Goal: Task Accomplishment & Management: Manage account settings

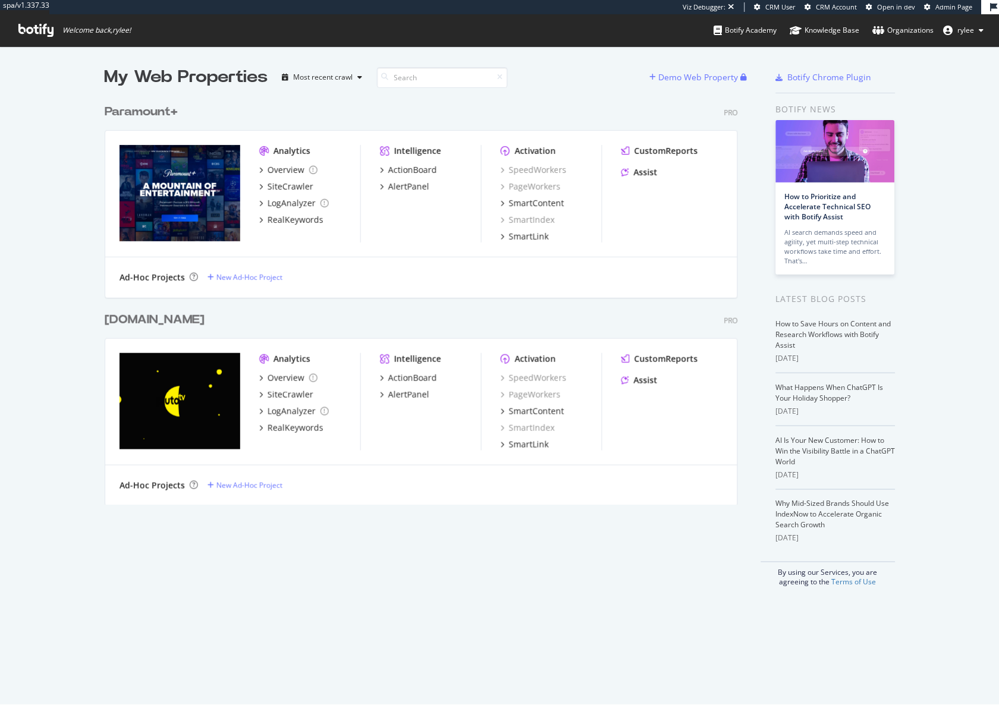
scroll to position [705, 999]
click at [391, 188] on div "AlertPanel" at bounding box center [408, 187] width 41 height 12
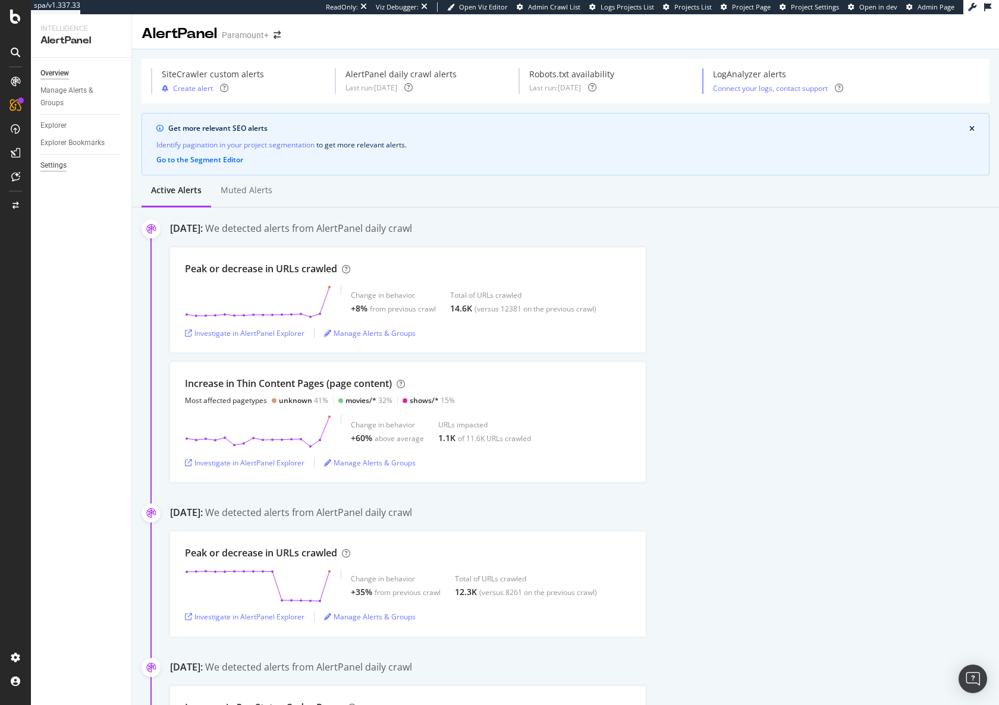
click at [54, 159] on div "Settings" at bounding box center [53, 165] width 26 height 12
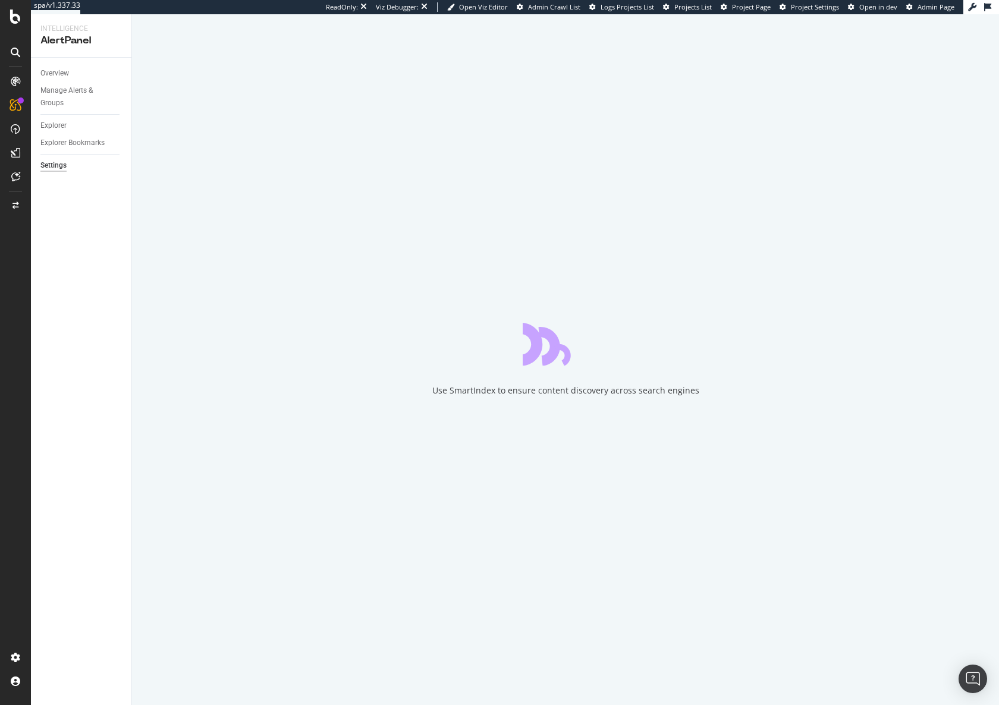
select select "02"
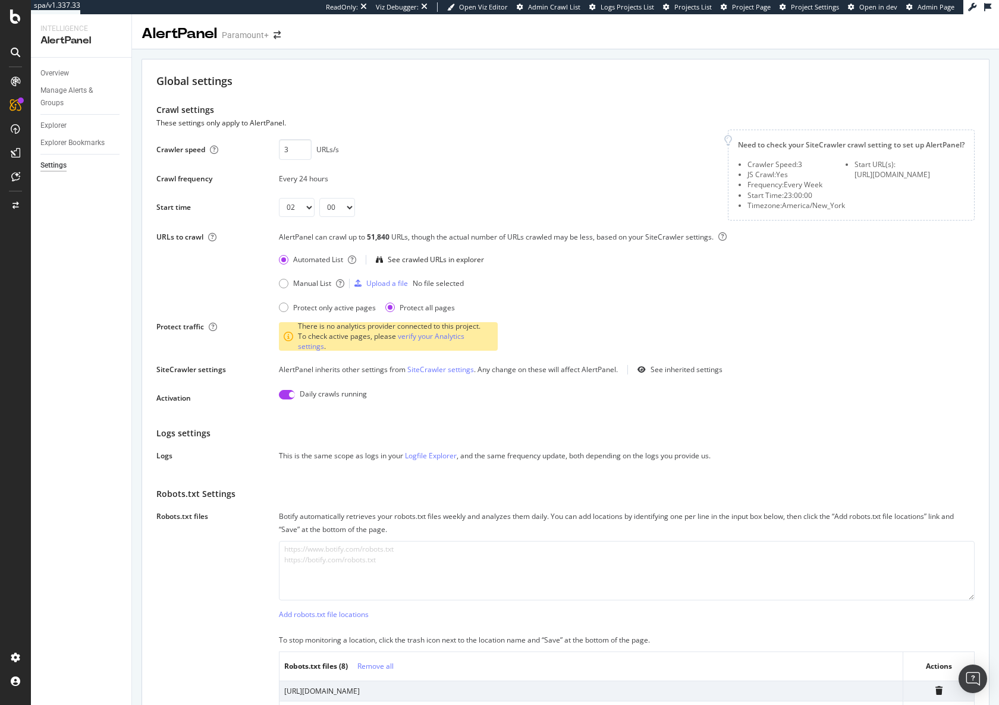
click at [740, 287] on div "Manual List Upload a file No file selected" at bounding box center [627, 283] width 696 height 19
click at [411, 212] on div "00 01 02 03 04 05 06 07 08 09 10 11 12 13 14 15 16 17 18 19 20 21 22 23 00 15 3…" at bounding box center [496, 207] width 435 height 19
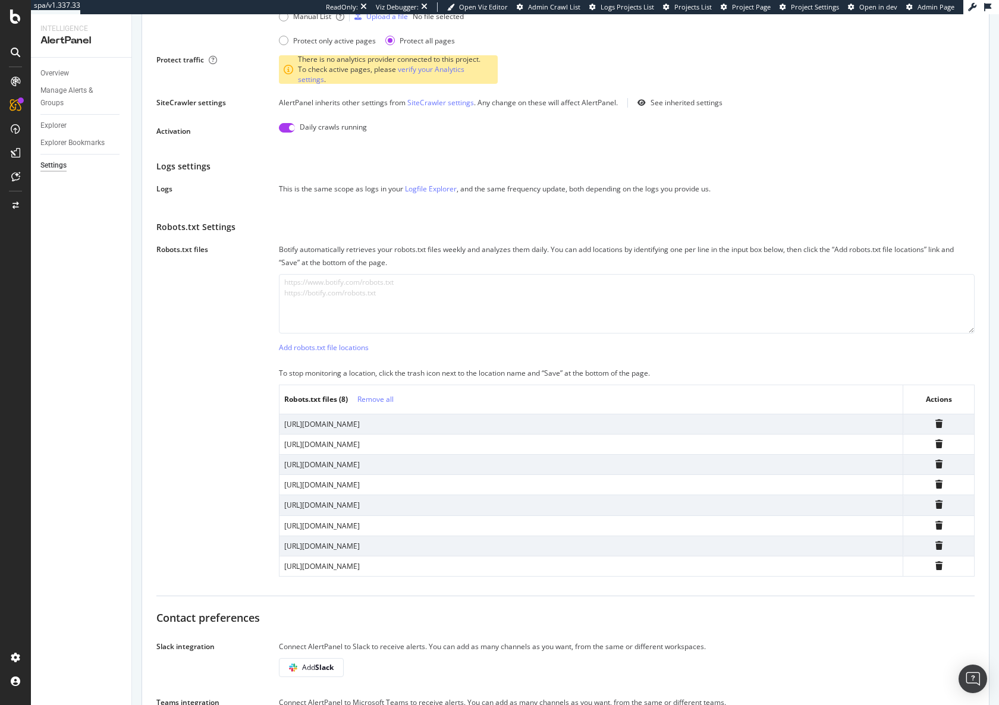
scroll to position [216, 0]
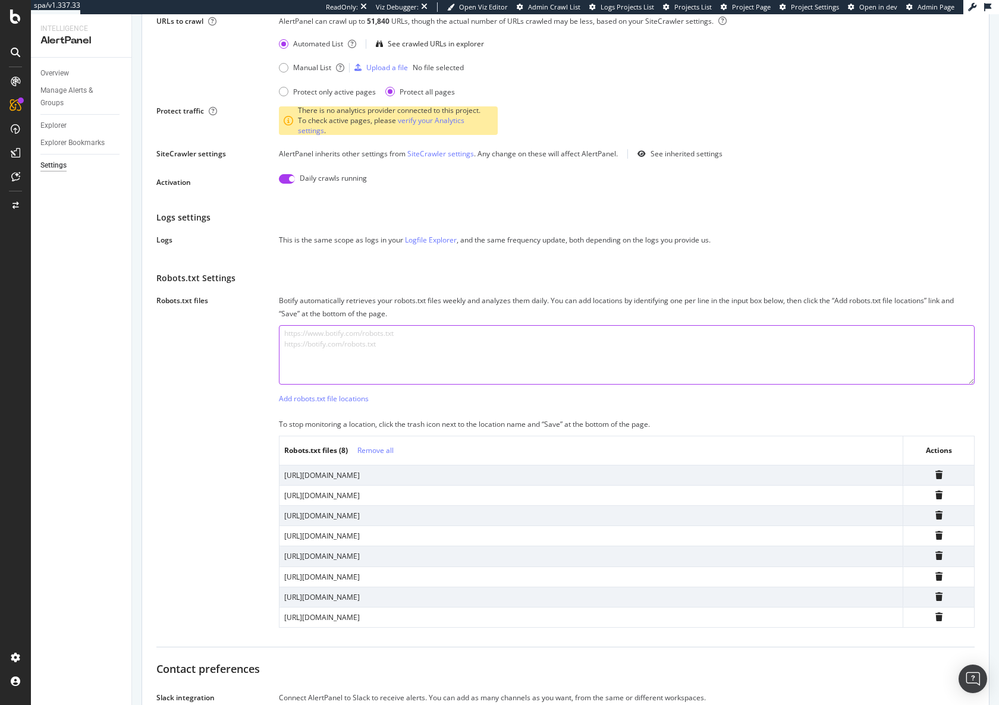
click at [455, 341] on textarea at bounding box center [627, 354] width 696 height 59
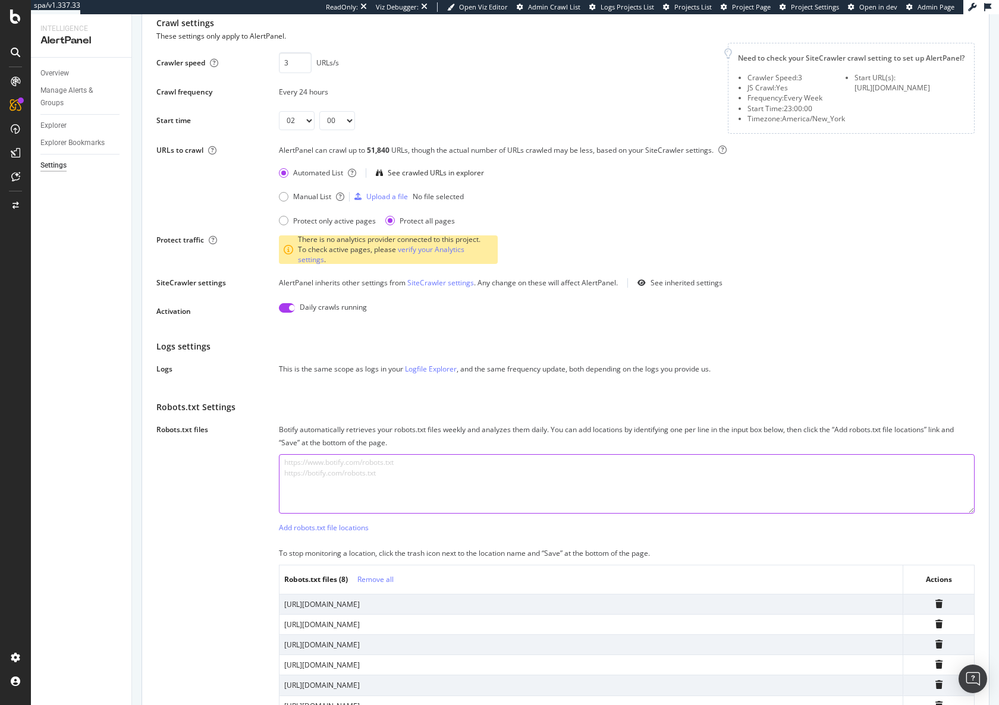
scroll to position [70, 0]
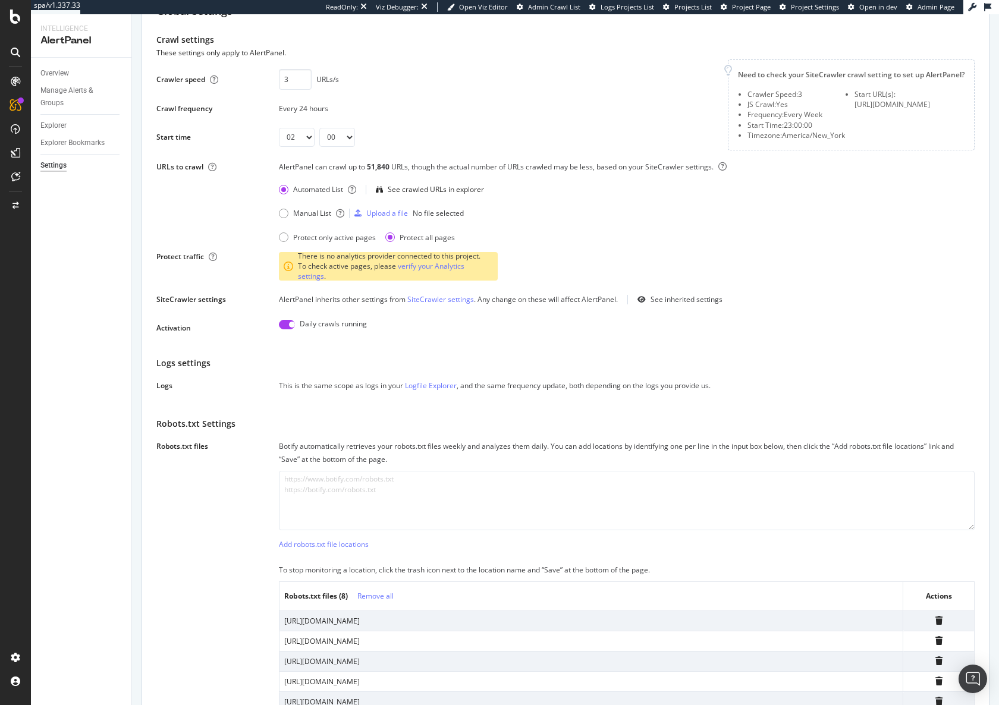
click at [454, 303] on link "SiteCrawler settings" at bounding box center [440, 299] width 67 height 10
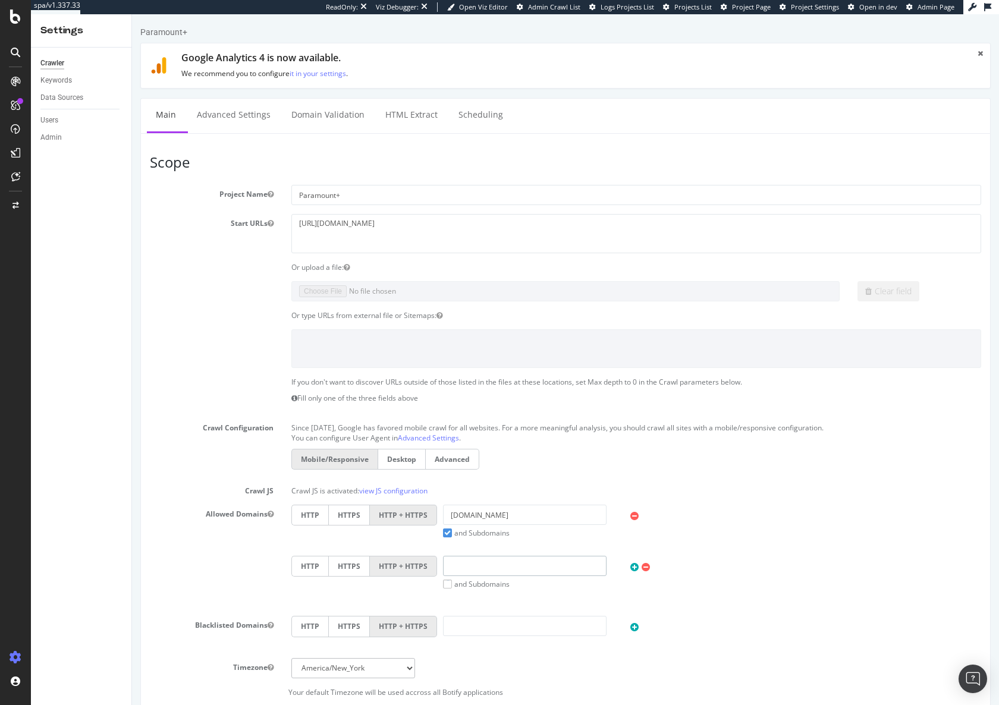
click at [517, 568] on input "text" at bounding box center [524, 566] width 163 height 20
paste input "[URL][DOMAIN_NAME]"
type input "[URL][DOMAIN_NAME]"
click at [644, 567] on icon at bounding box center [645, 567] width 8 height 10
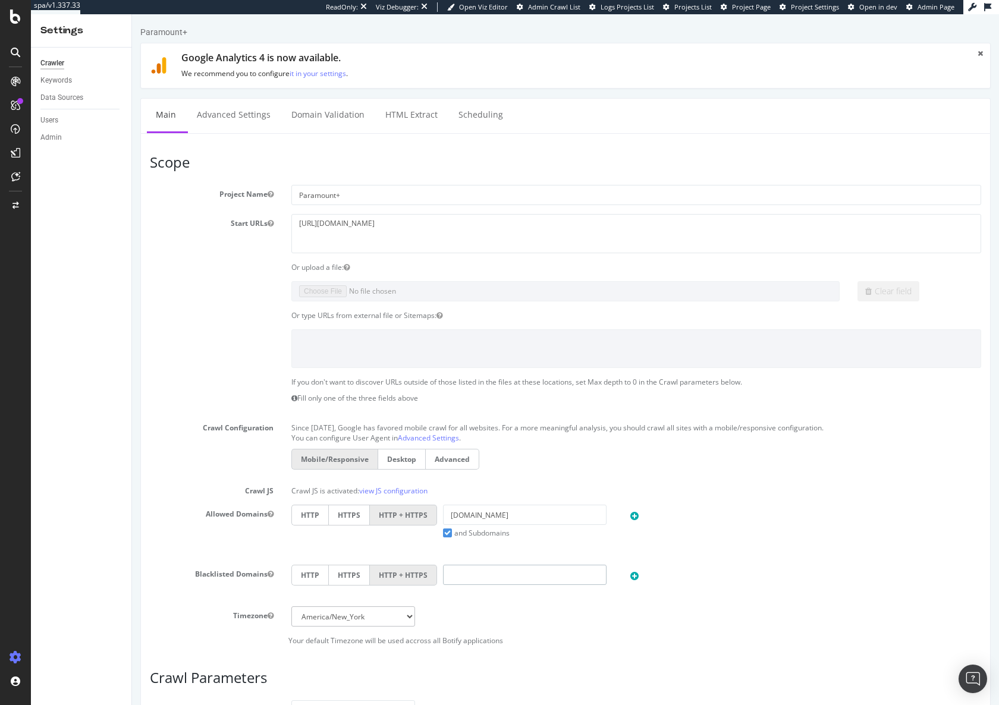
click at [530, 571] on input "text" at bounding box center [524, 575] width 163 height 20
paste input "[URL][DOMAIN_NAME]"
drag, startPoint x: 472, startPoint y: 578, endPoint x: 425, endPoint y: 581, distance: 47.1
click at [425, 581] on div "HTTP HTTPS HTTP + HTTPS [URL][DOMAIN_NAME]" at bounding box center [635, 577] width 701 height 24
click at [455, 574] on input "[URL][DOMAIN_NAME]" at bounding box center [524, 575] width 163 height 20
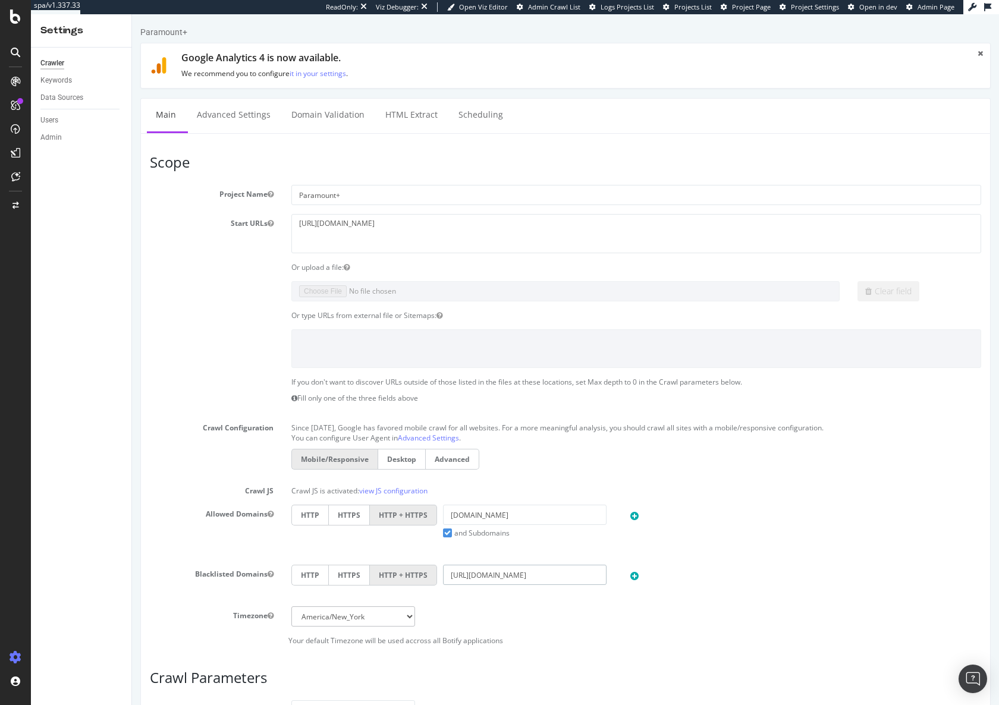
drag, startPoint x: 474, startPoint y: 576, endPoint x: 436, endPoint y: 576, distance: 38.0
click at [437, 576] on div "[URL][DOMAIN_NAME]" at bounding box center [524, 575] width 175 height 20
click at [567, 576] on input "[DOMAIN_NAME][URL]" at bounding box center [524, 575] width 163 height 20
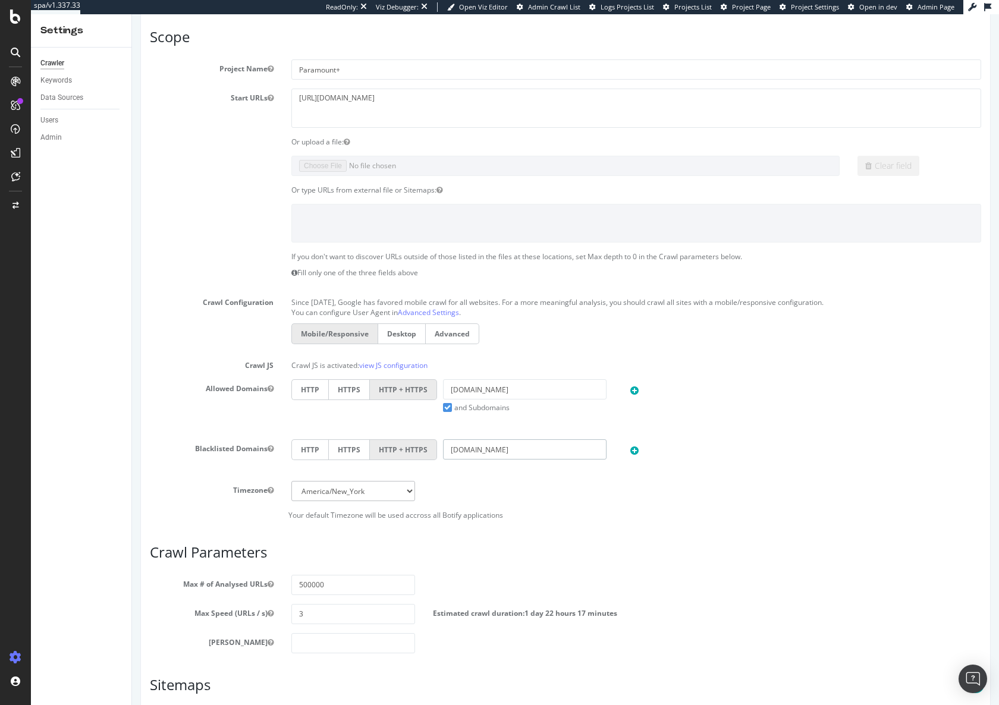
scroll to position [286, 0]
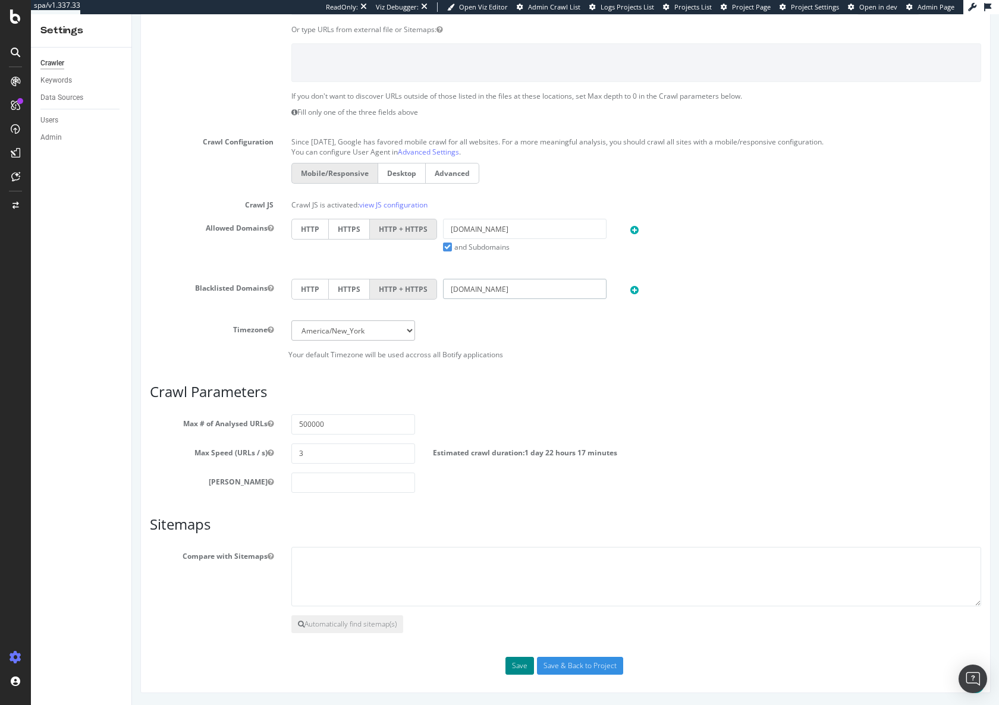
type input "[DOMAIN_NAME]"
click at [524, 664] on button "Save" at bounding box center [519, 666] width 29 height 18
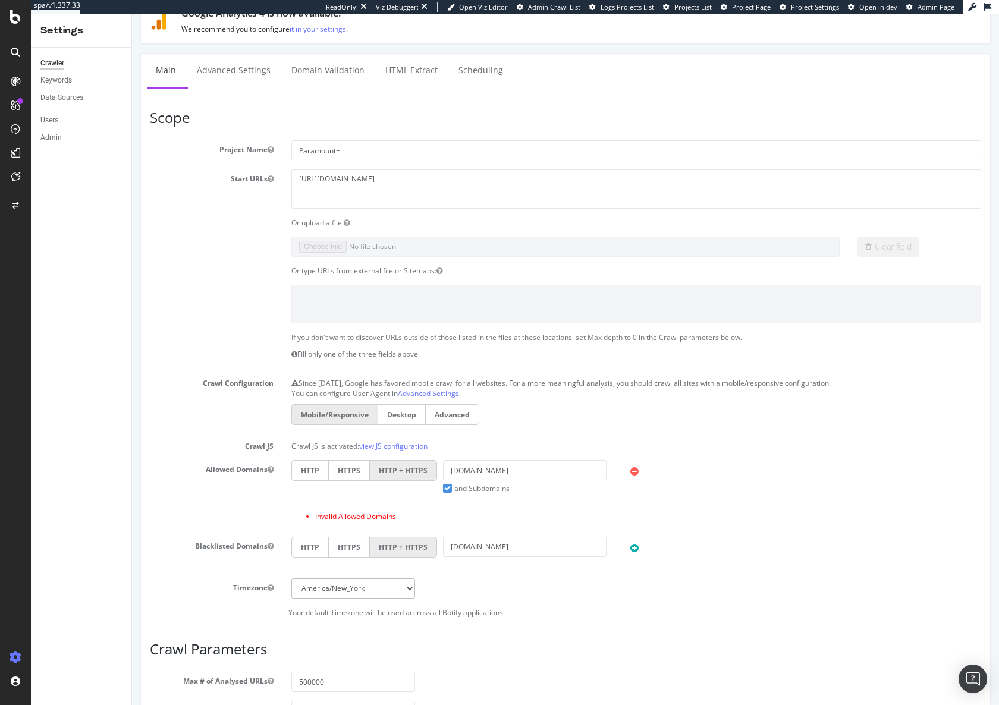
scroll to position [128, 0]
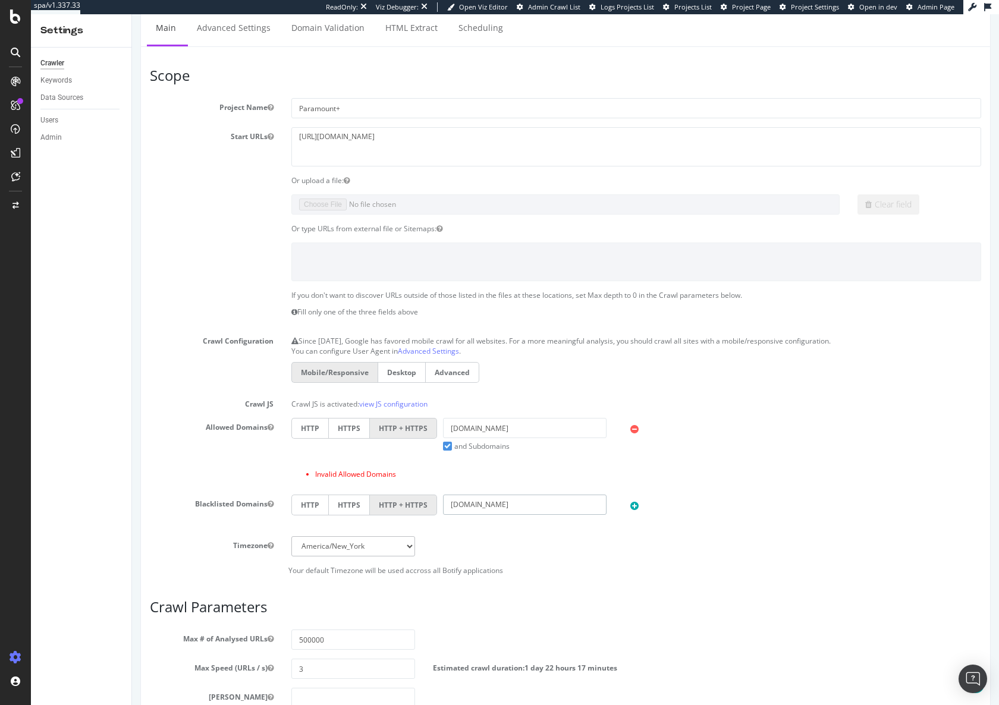
click at [448, 506] on input "[DOMAIN_NAME]" at bounding box center [524, 505] width 163 height 20
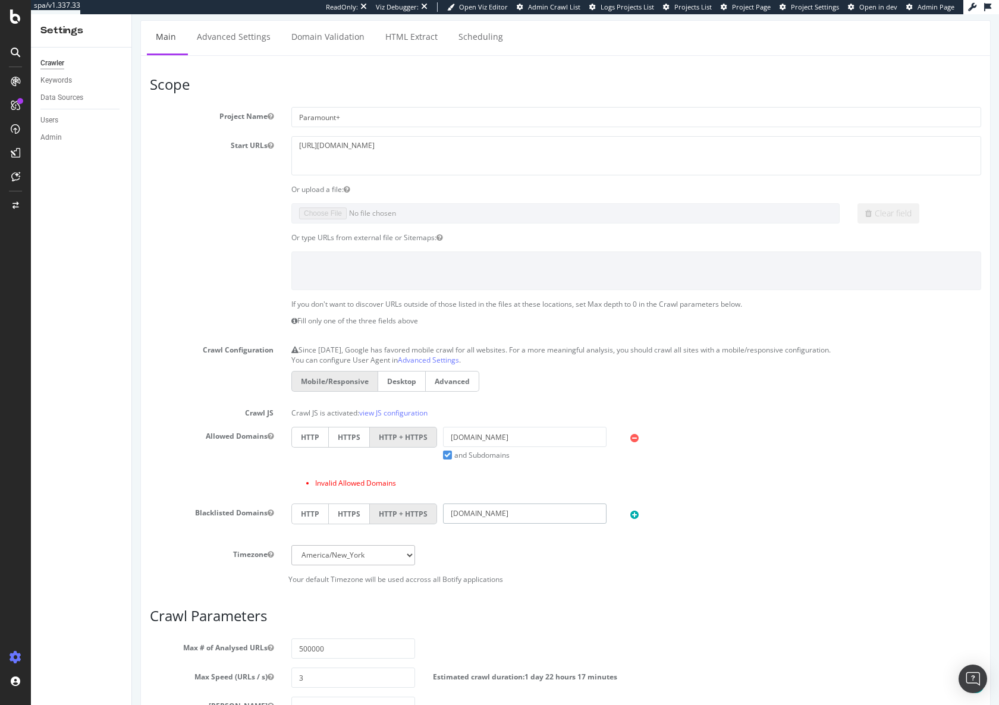
scroll to position [118, 0]
click at [562, 521] on input "[DOMAIN_NAME]" at bounding box center [524, 515] width 163 height 20
paste input "[URL][DOMAIN_NAME]"
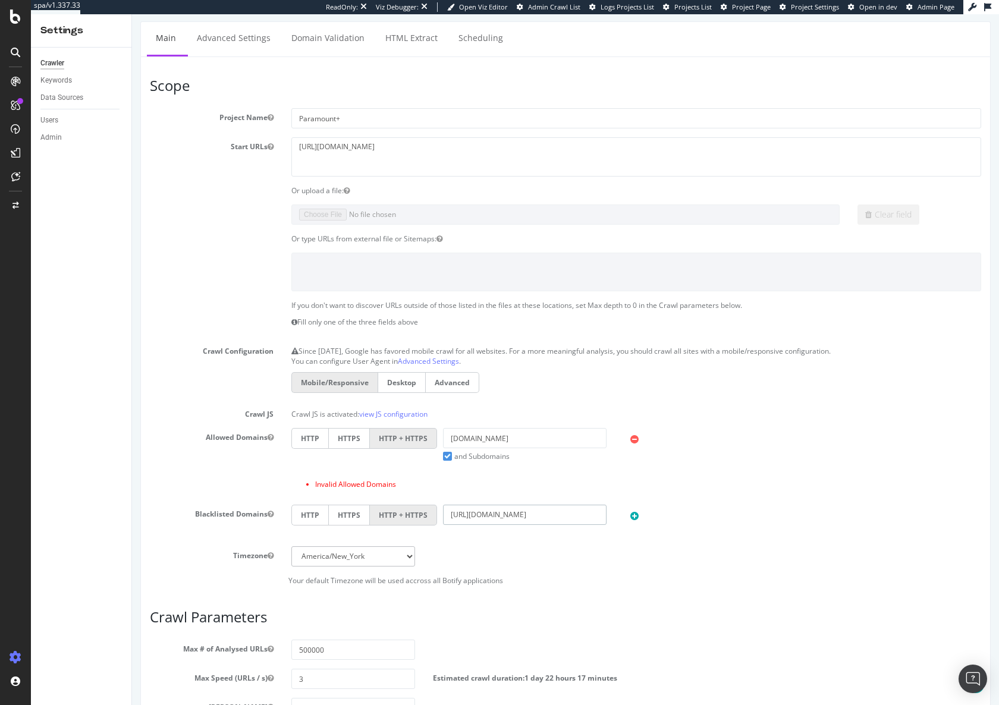
scroll to position [343, 0]
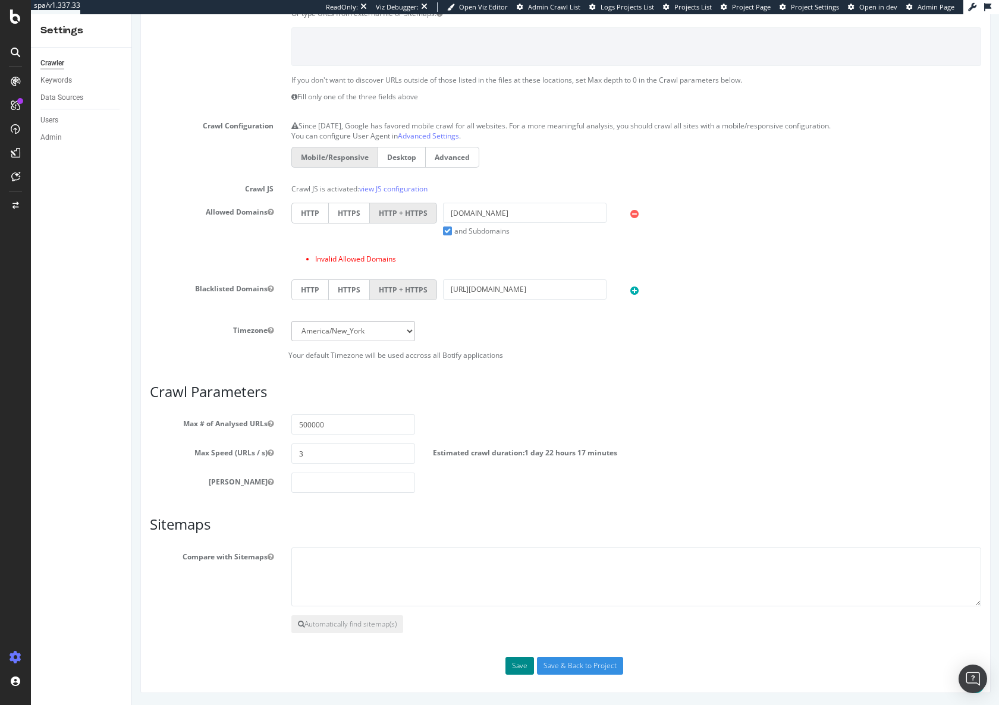
click at [520, 663] on button "Save" at bounding box center [519, 666] width 29 height 18
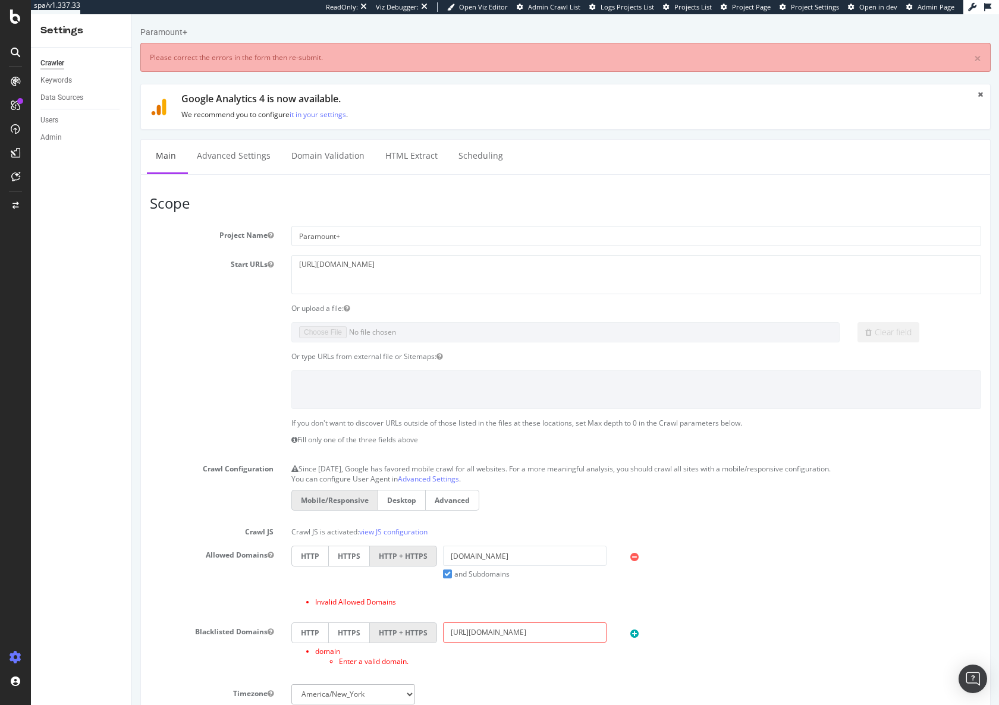
scroll to position [0, 0]
drag, startPoint x: 474, startPoint y: 634, endPoint x: 436, endPoint y: 628, distance: 37.9
click at [435, 629] on div "HTTP HTTPS HTTP + HTTPS [URL][DOMAIN_NAME]" at bounding box center [635, 634] width 701 height 24
type input "[DOMAIN_NAME][URL]"
click at [483, 654] on li "domain Enter a valid domain." at bounding box center [648, 656] width 666 height 20
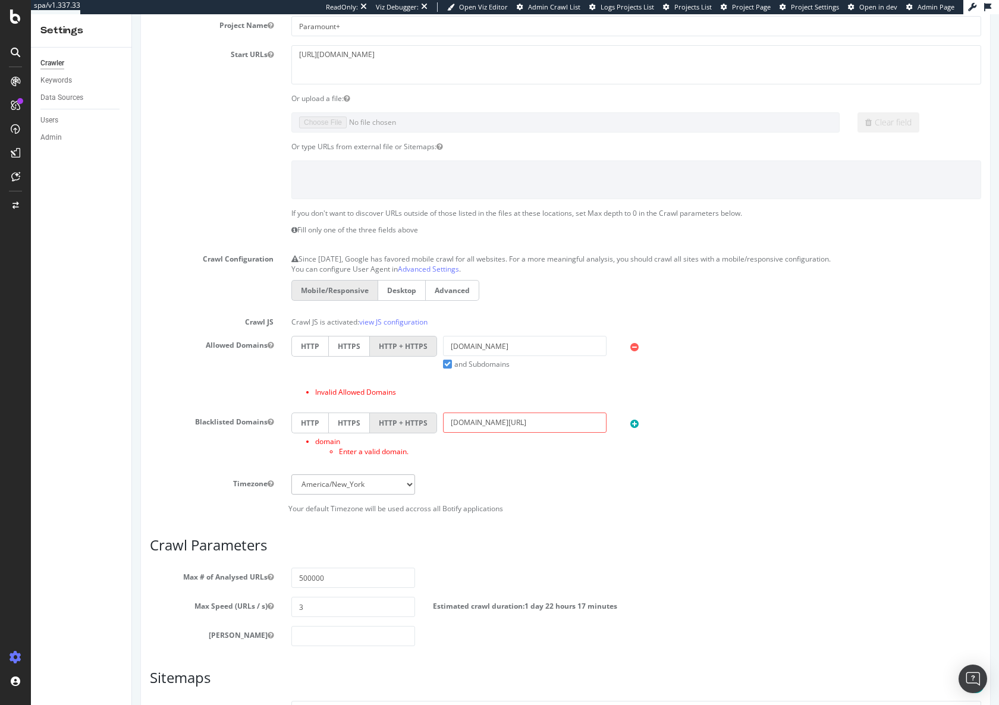
scroll to position [364, 0]
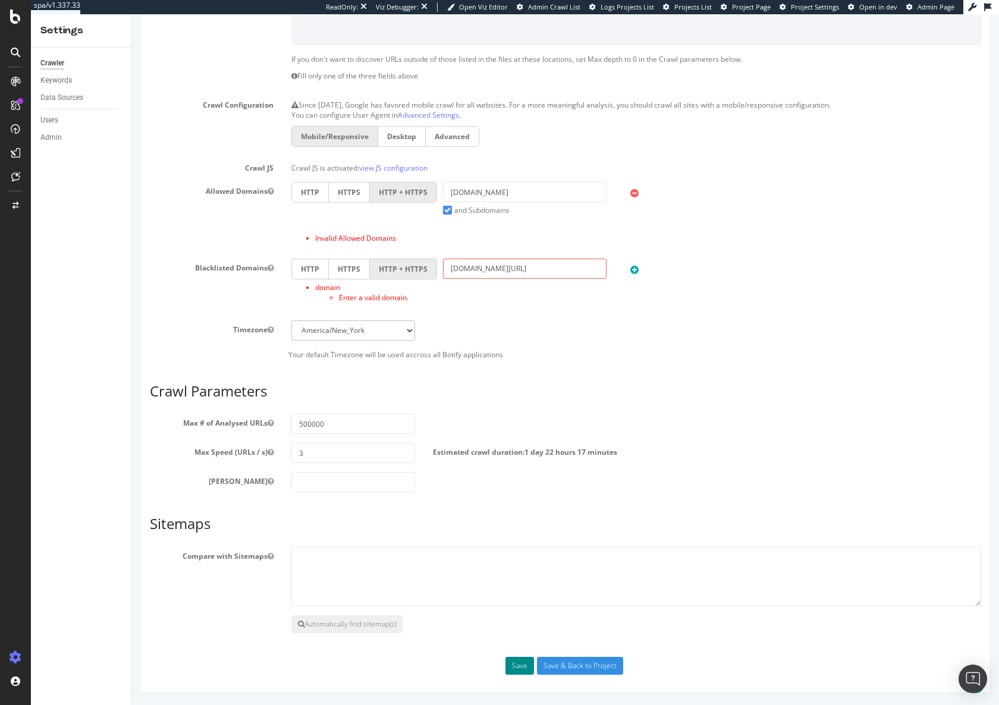
click at [511, 668] on button "Save" at bounding box center [519, 666] width 29 height 18
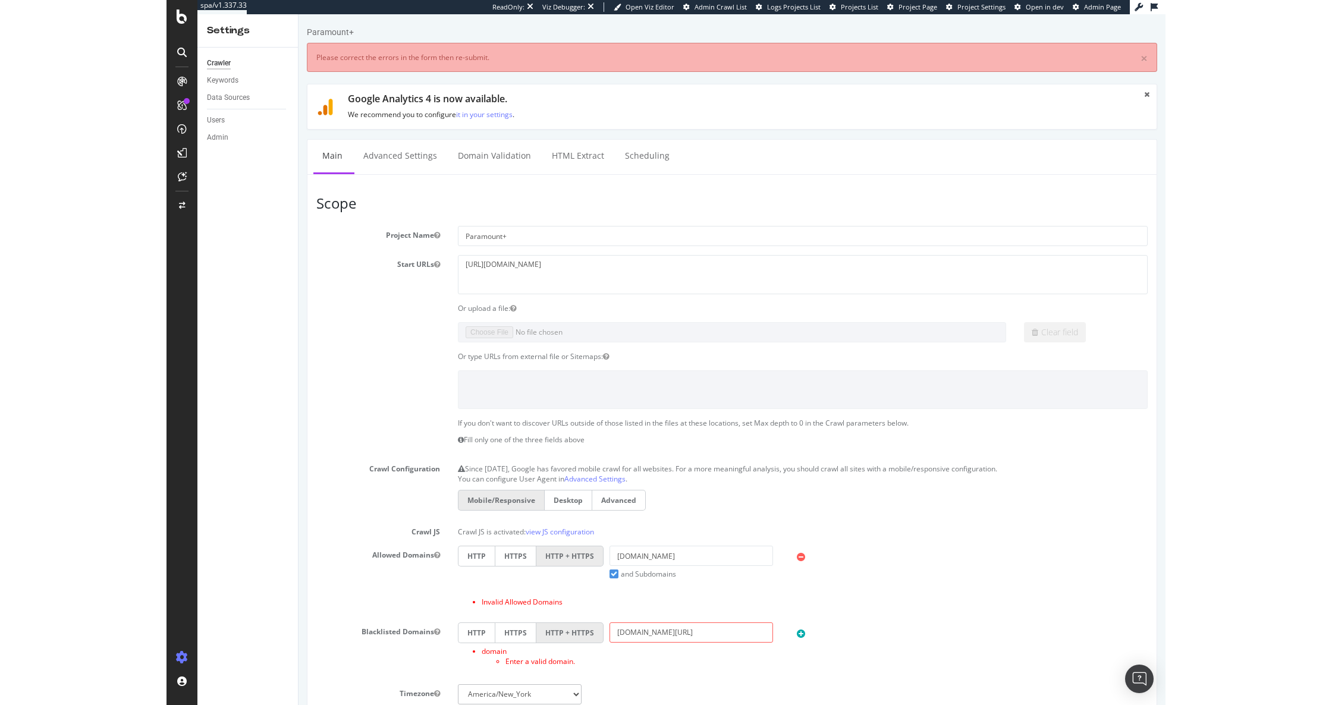
scroll to position [0, 0]
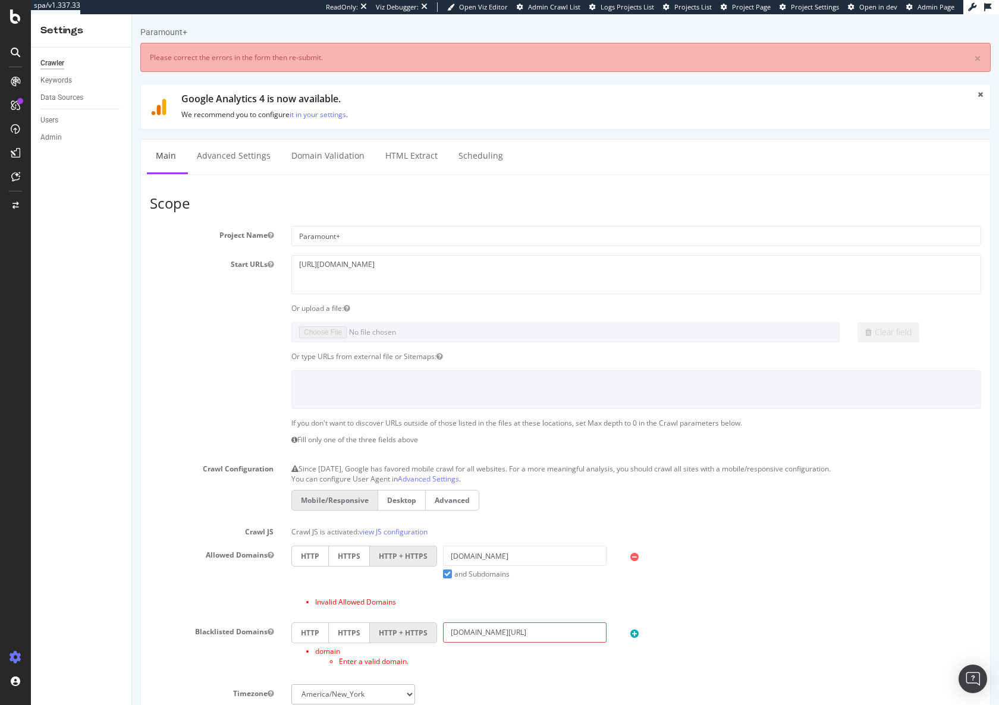
click at [489, 641] on input "[DOMAIN_NAME][URL]" at bounding box center [524, 632] width 163 height 20
click at [687, 581] on div "HTTP HTTPS HTTP + HTTPS [DOMAIN_NAME] and Subdomains User Agent: Mobile Desktop…" at bounding box center [635, 579] width 707 height 67
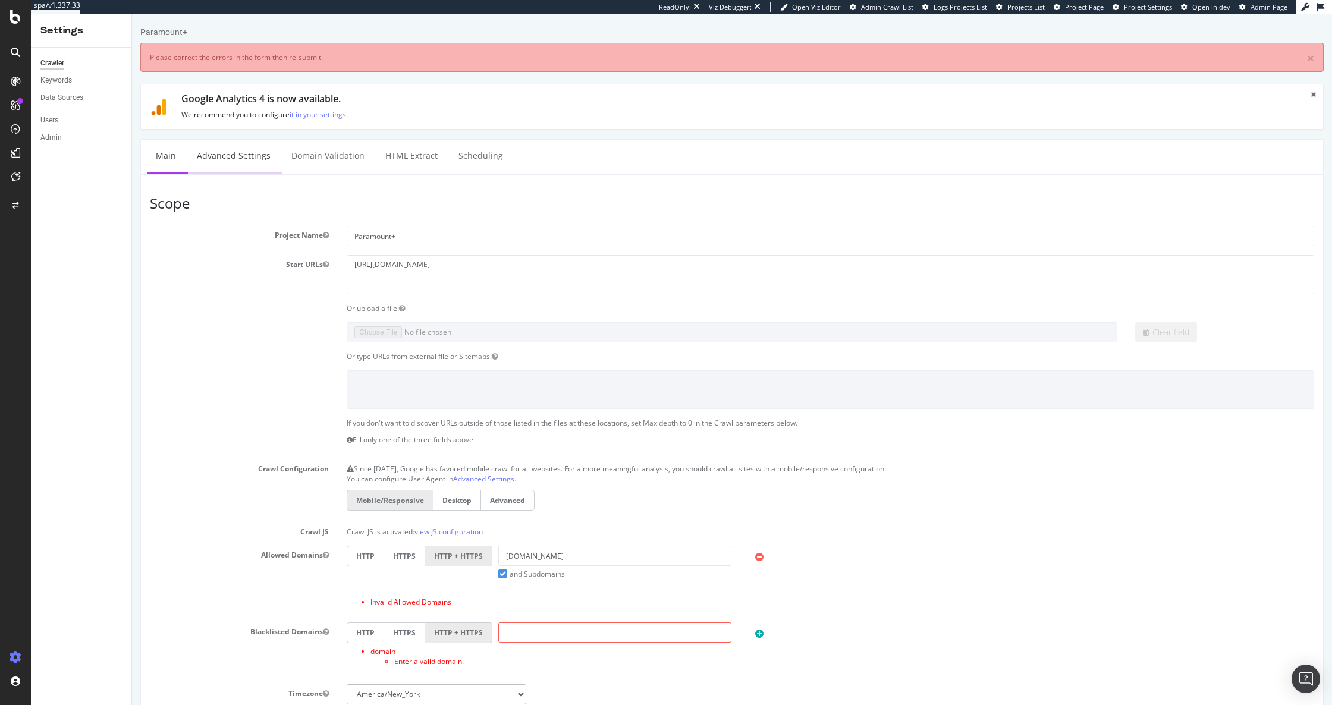
click at [255, 156] on link "Advanced Settings" at bounding box center [234, 156] width 92 height 33
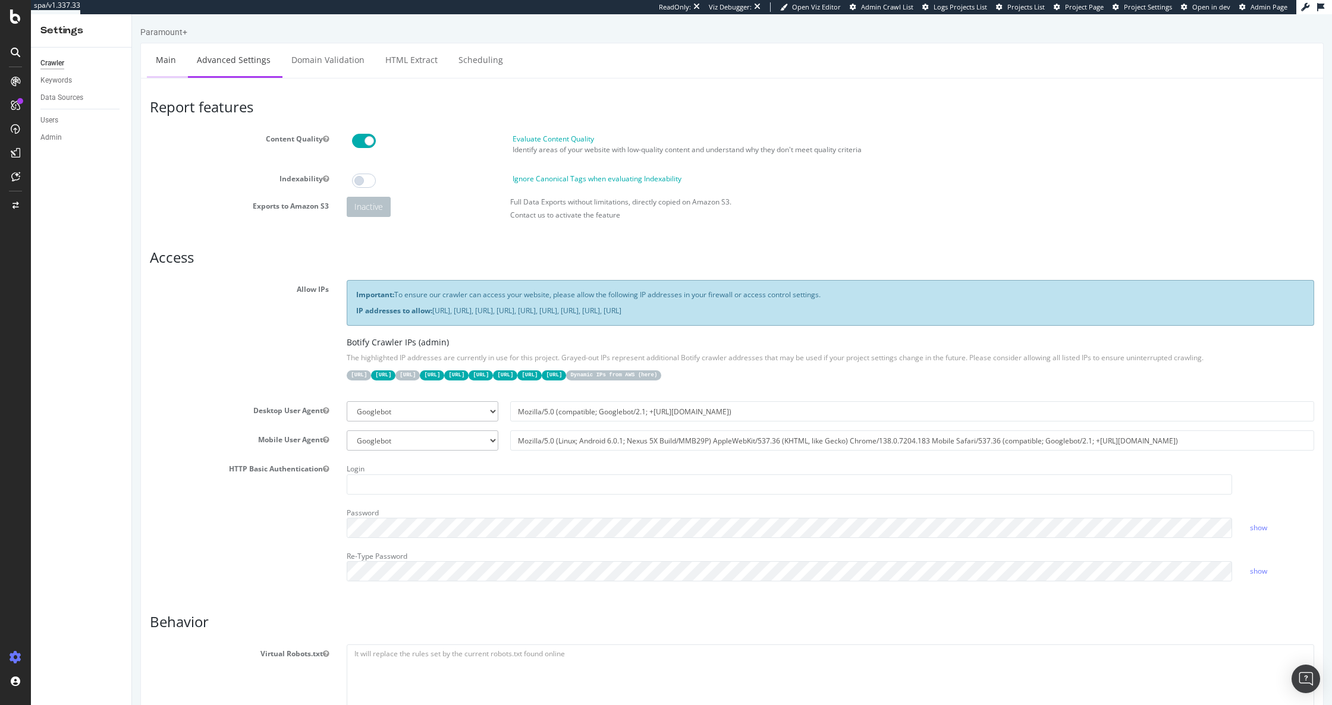
click at [155, 67] on link "Main" at bounding box center [166, 59] width 38 height 33
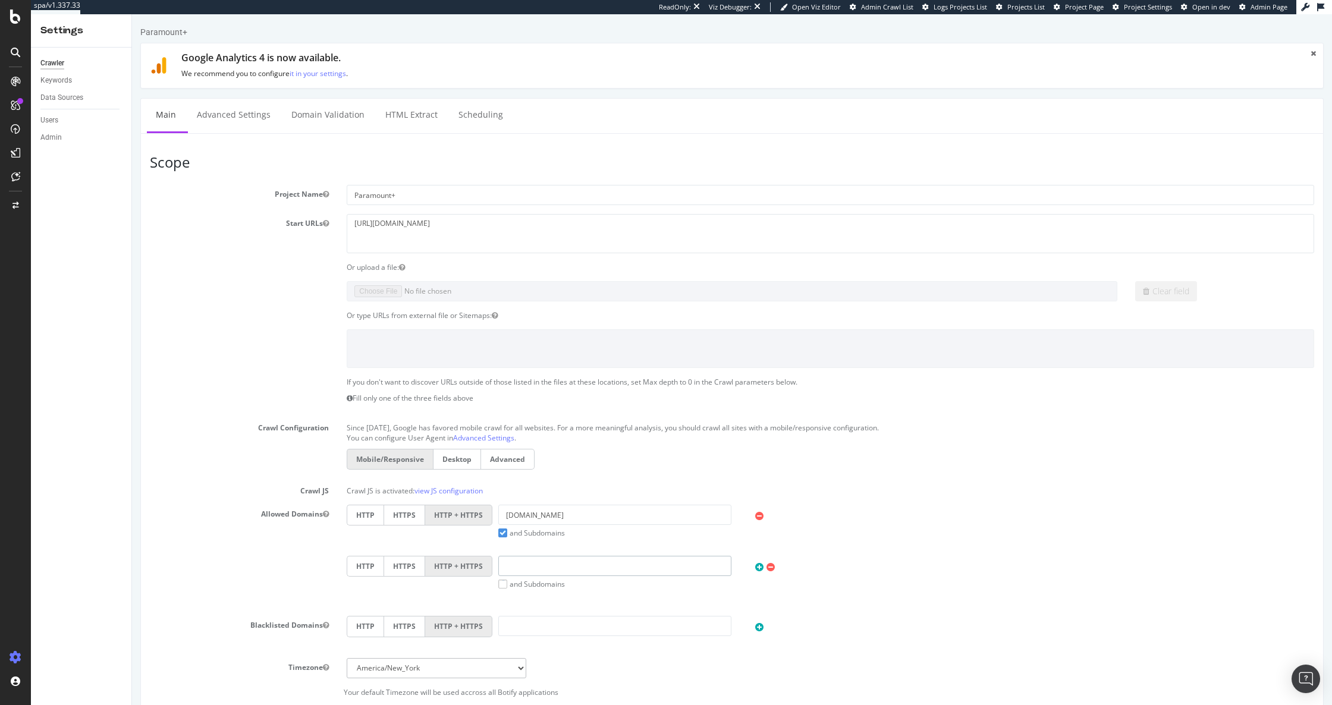
click at [522, 557] on input "text" at bounding box center [614, 566] width 233 height 20
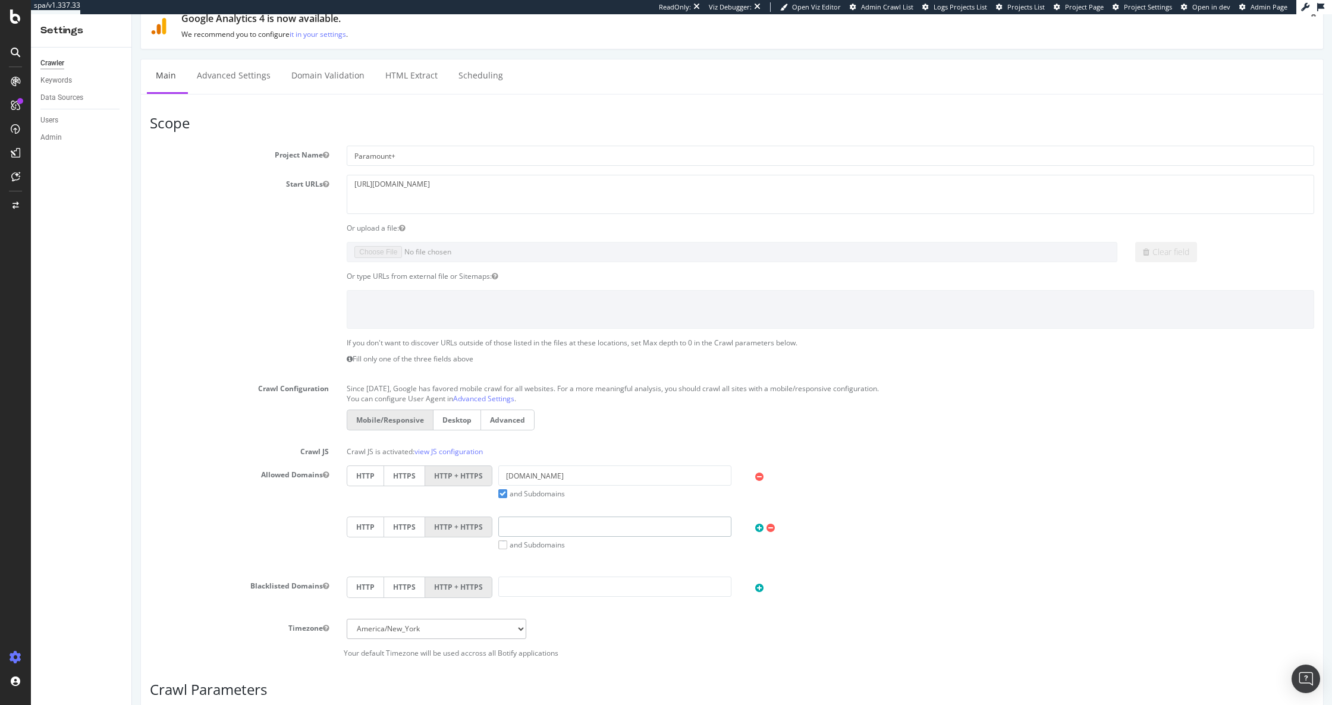
scroll to position [55, 0]
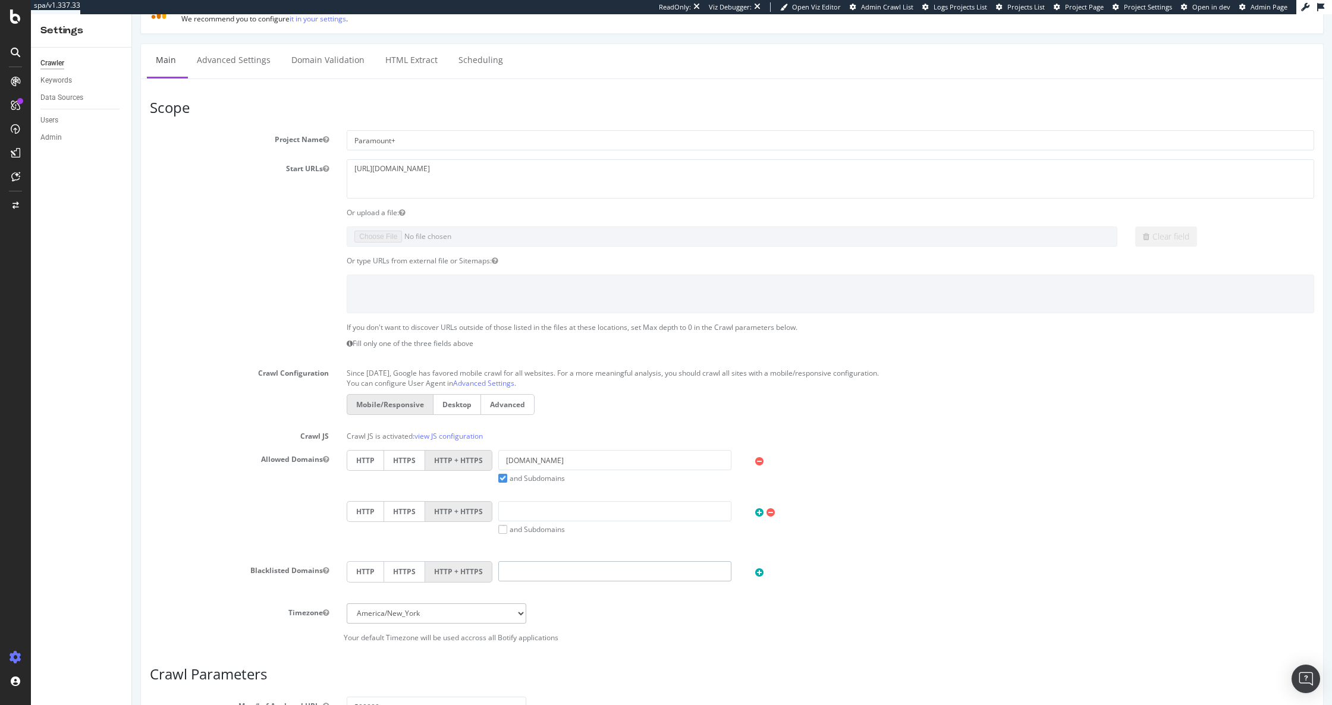
click at [512, 572] on input "text" at bounding box center [614, 571] width 233 height 20
type input "[DOMAIN_NAME]"
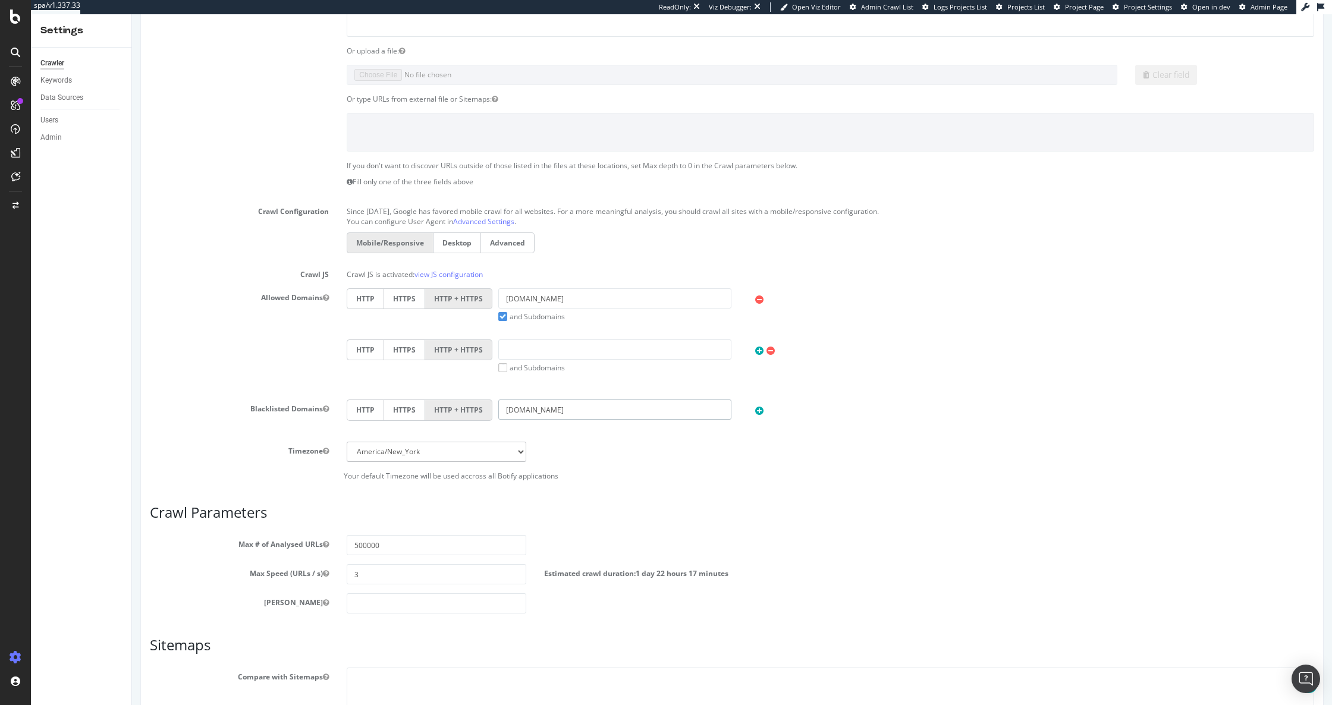
scroll to position [337, 0]
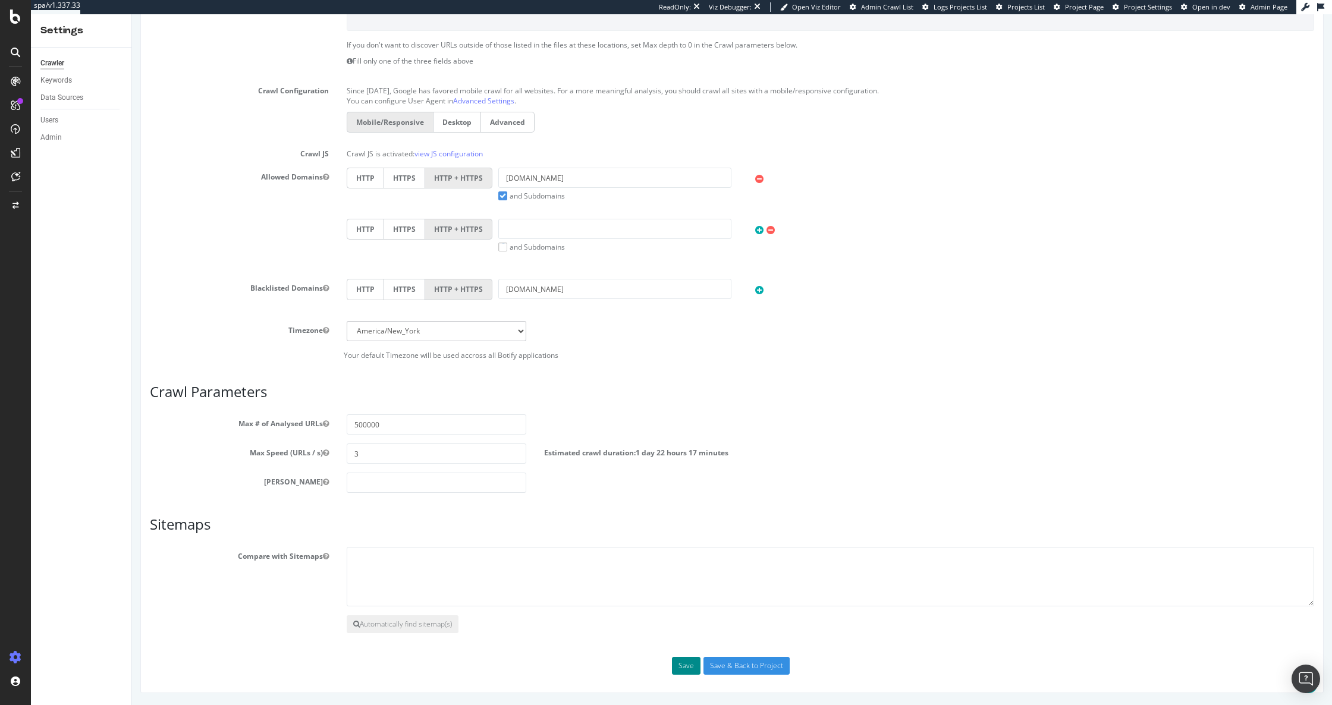
click at [681, 663] on button "Save" at bounding box center [686, 666] width 29 height 18
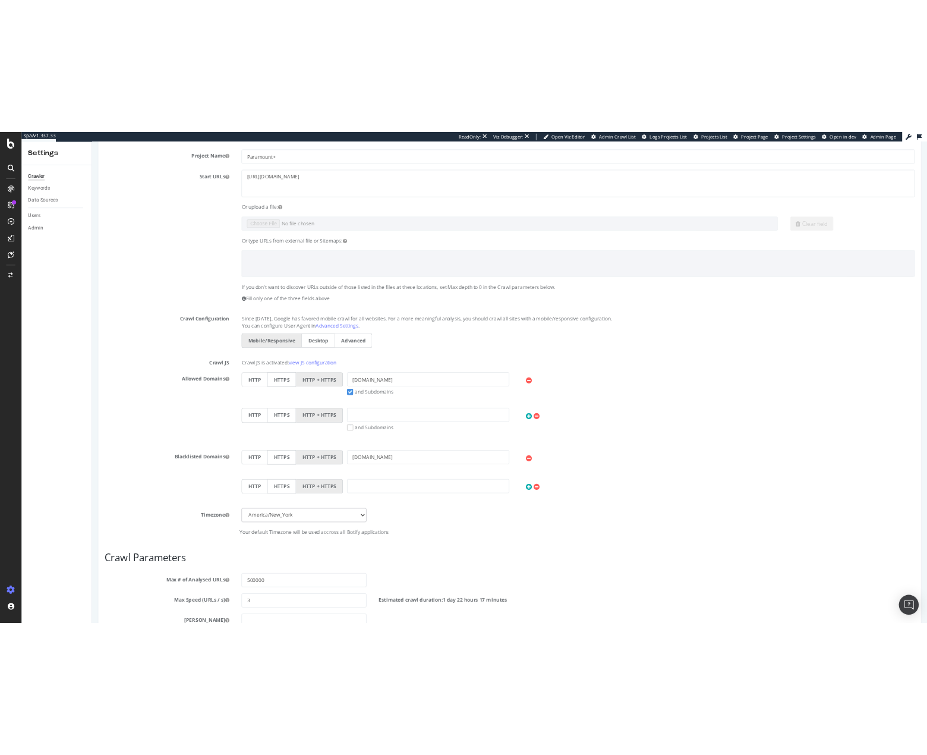
scroll to position [335, 0]
